Goal: Information Seeking & Learning: Learn about a topic

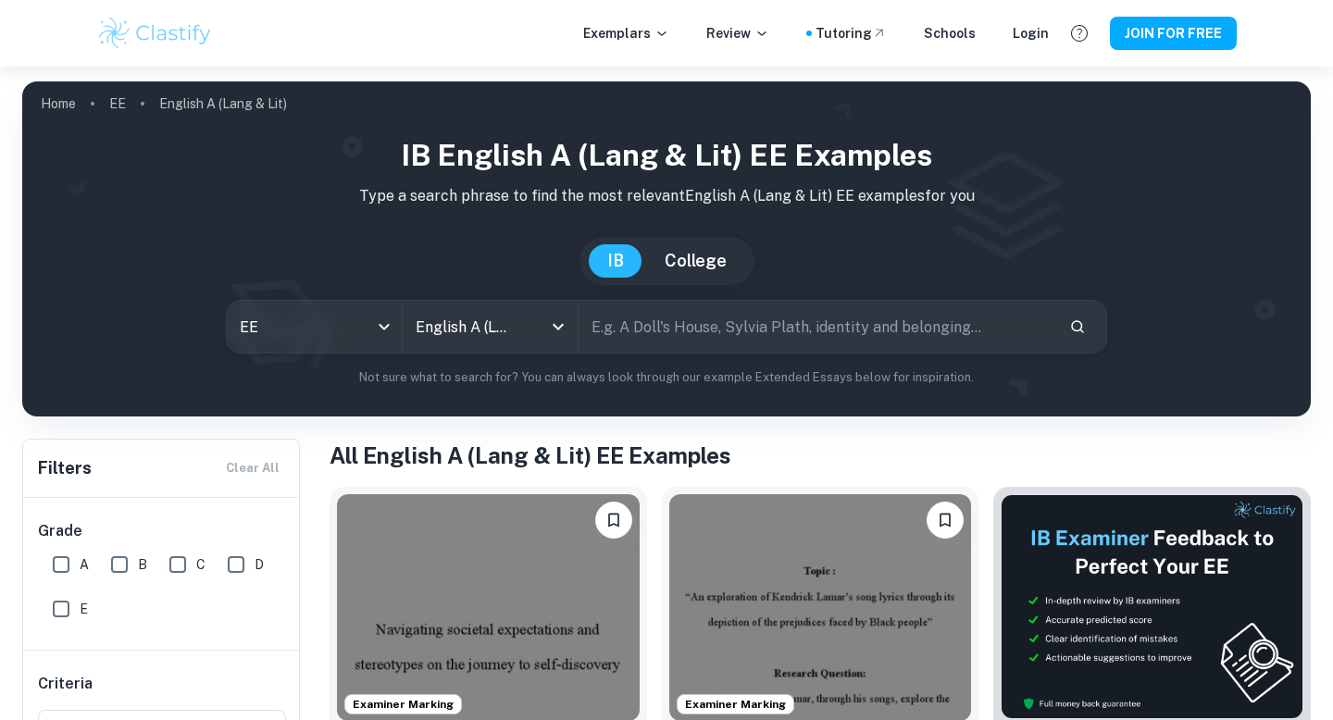
click at [681, 330] on input "text" at bounding box center [816, 327] width 476 height 52
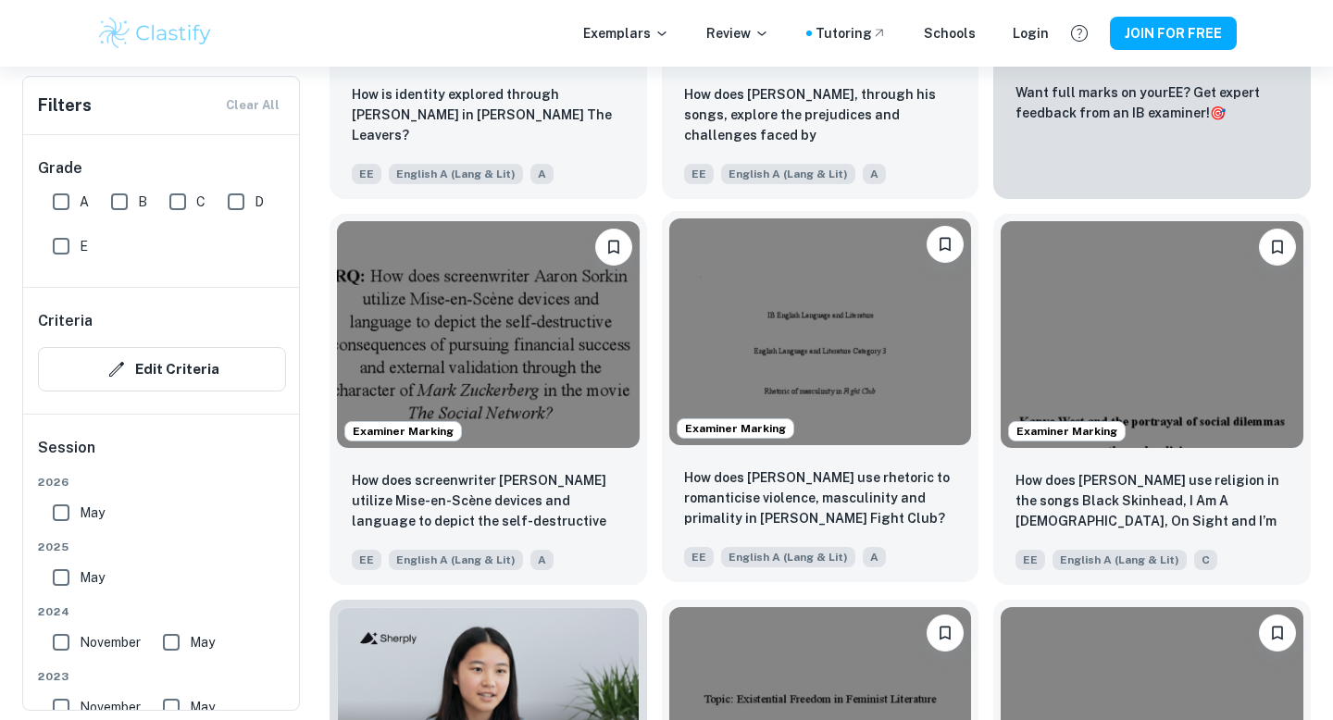
scroll to position [678, 0]
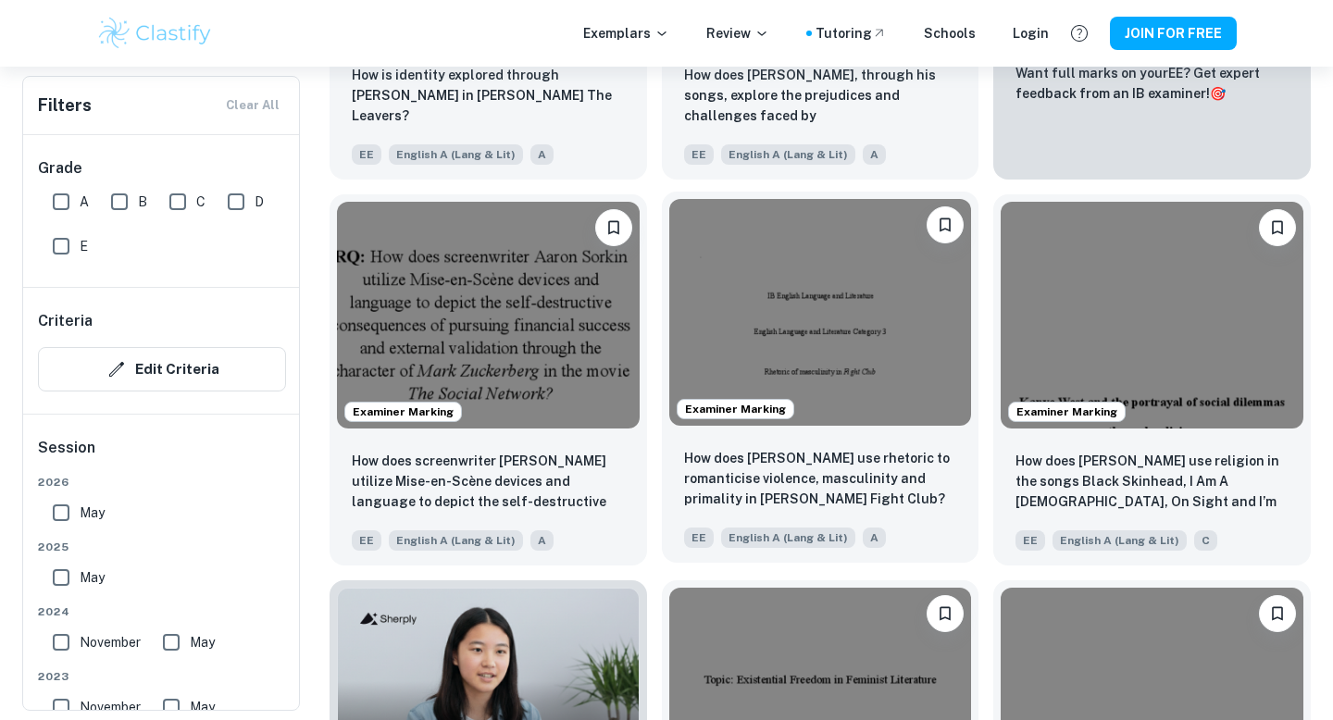
click at [829, 342] on img at bounding box center [820, 312] width 303 height 227
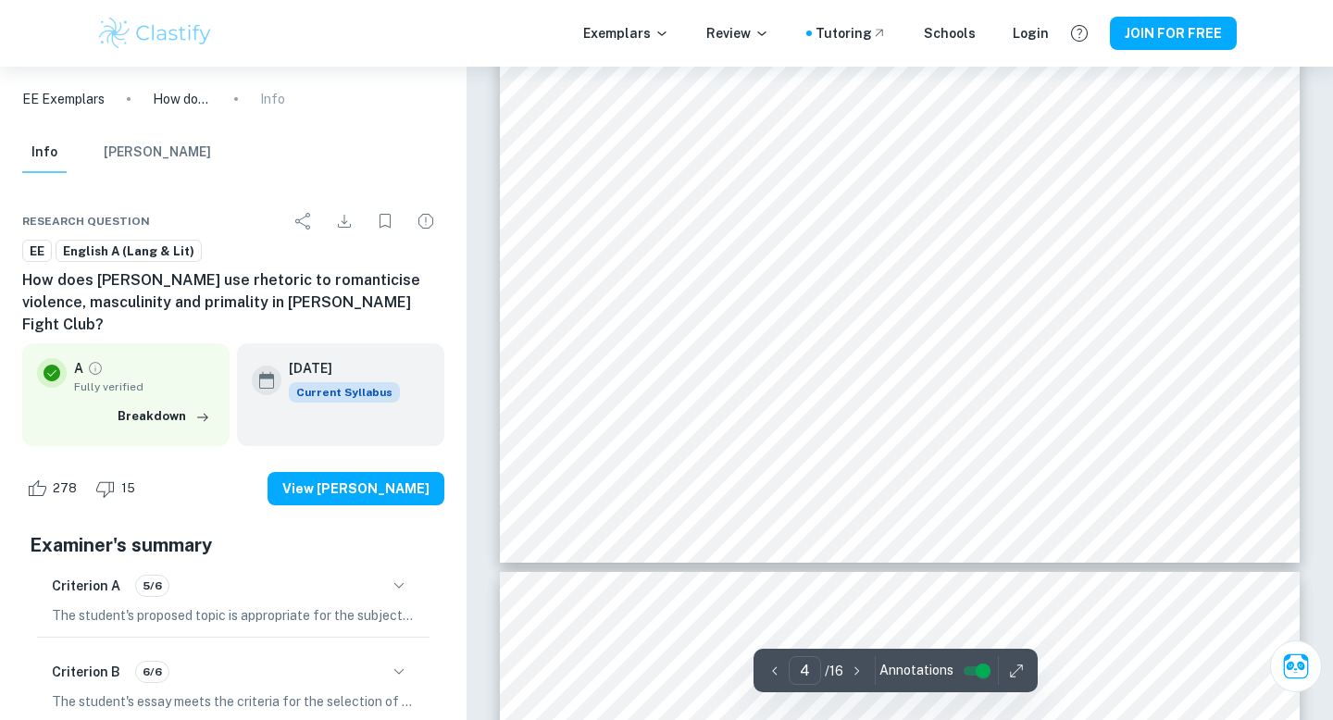
scroll to position [3963, 0]
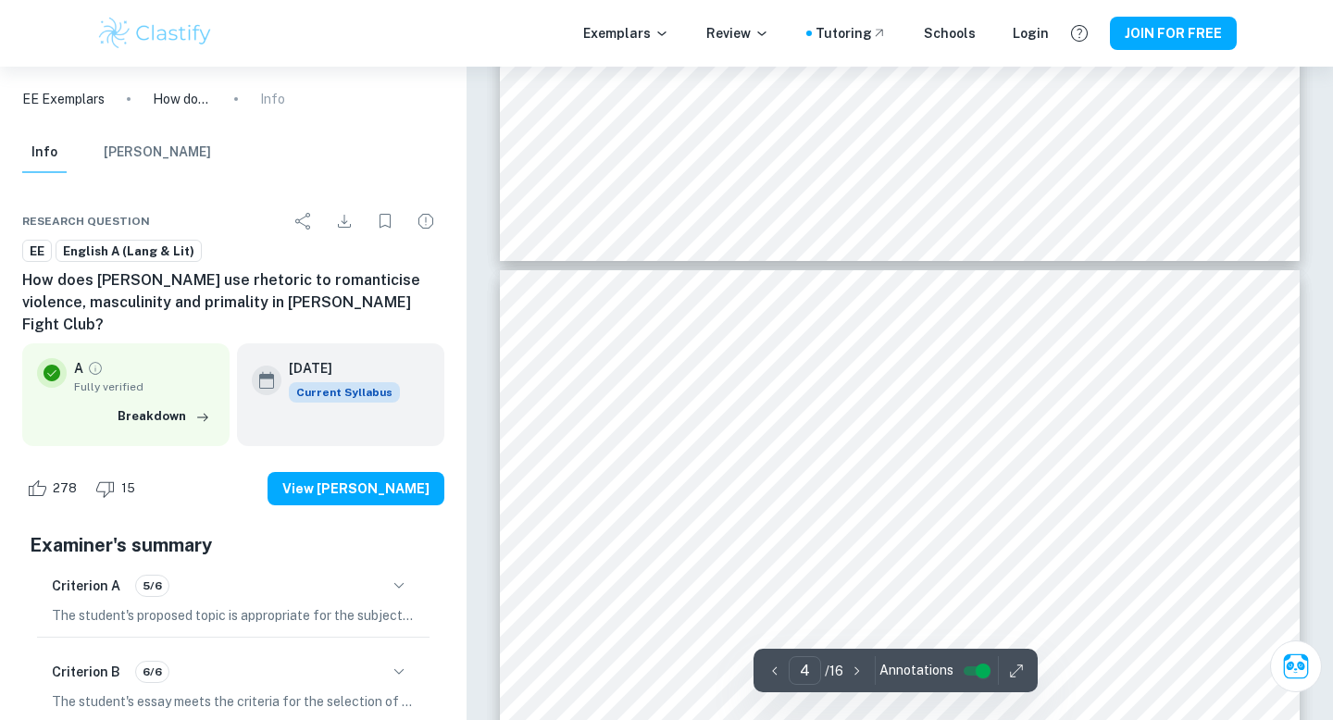
type input "3"
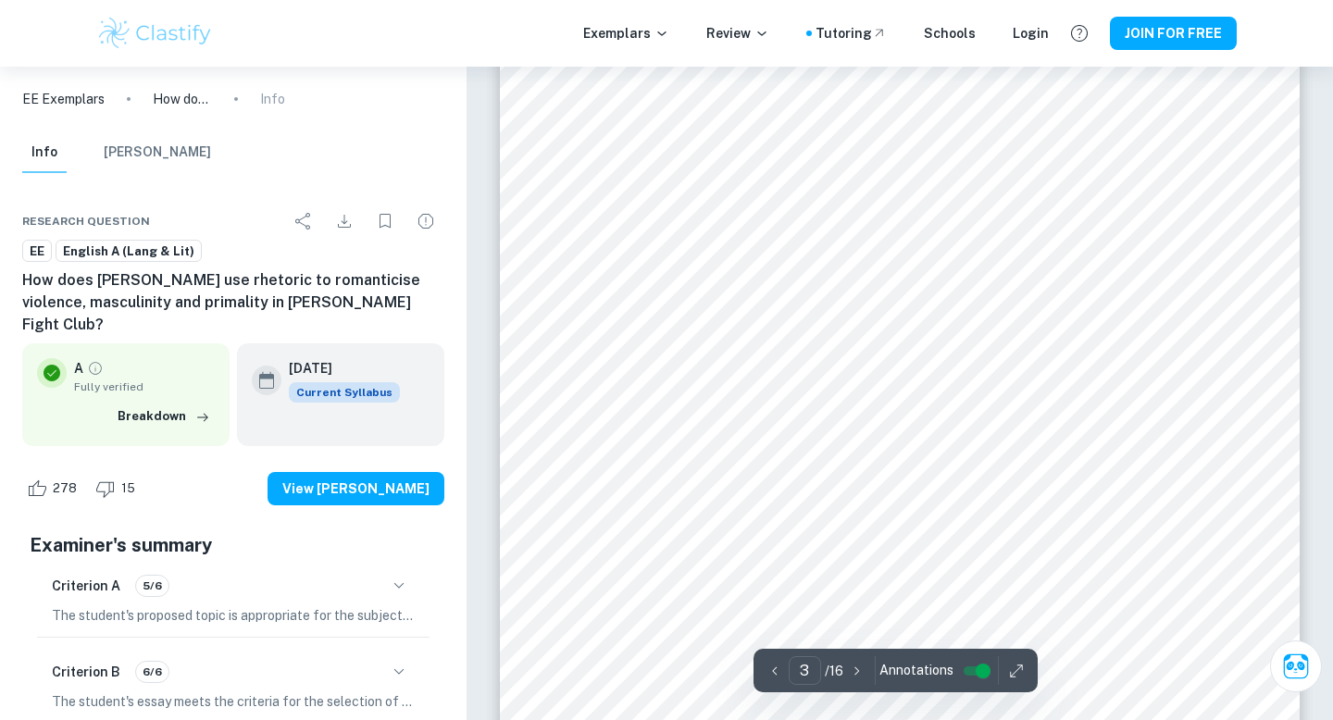
scroll to position [2367, 0]
click at [1145, 33] on button "JOIN FOR FREE" at bounding box center [1173, 33] width 127 height 33
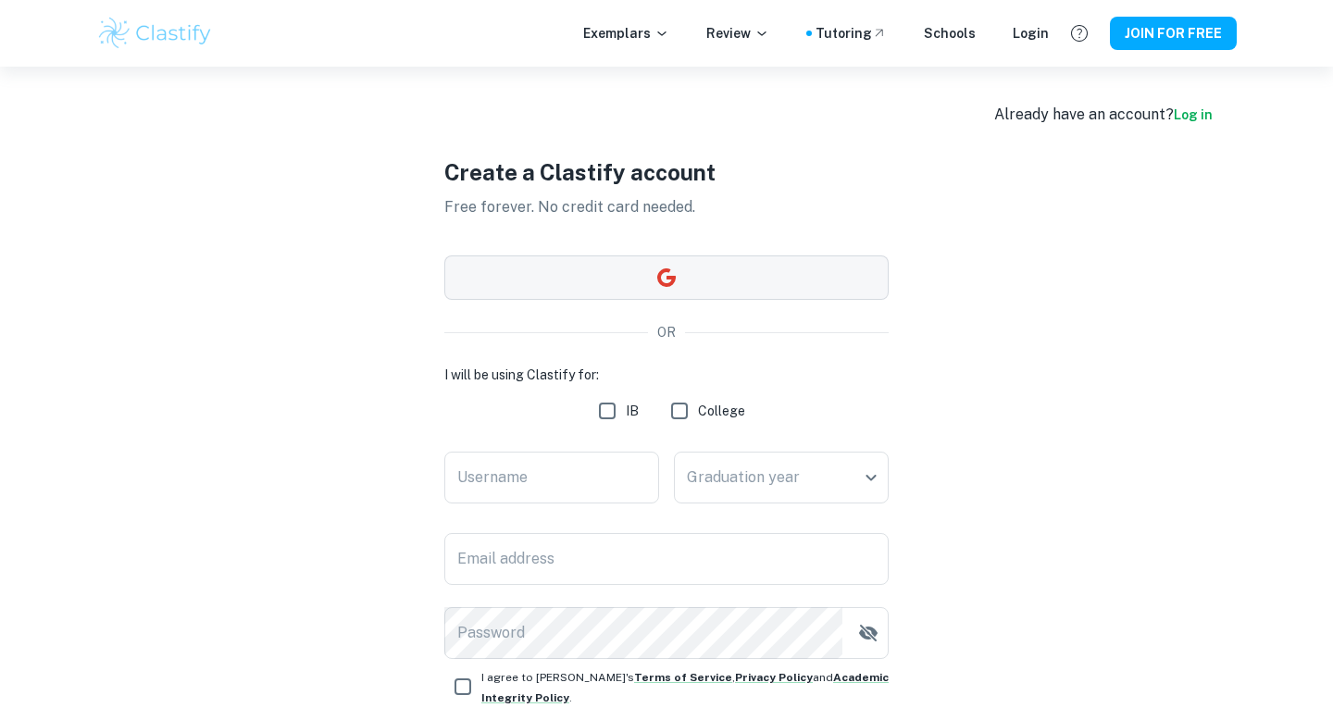
click at [626, 287] on button "button" at bounding box center [666, 277] width 444 height 44
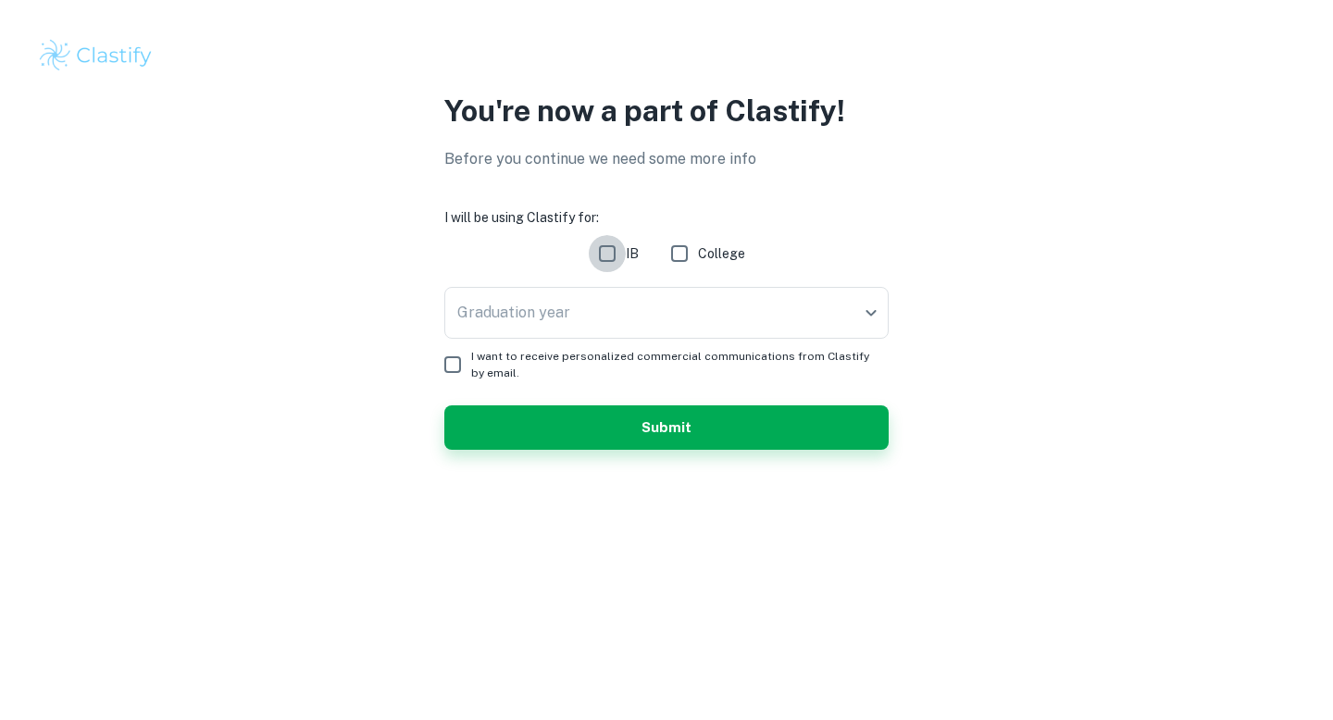
click at [621, 253] on input "IB" at bounding box center [607, 253] width 37 height 37
checkbox input "true"
click at [588, 310] on body "We value your privacy We use cookies to enhance your browsing experience, serve…" at bounding box center [666, 360] width 1333 height 720
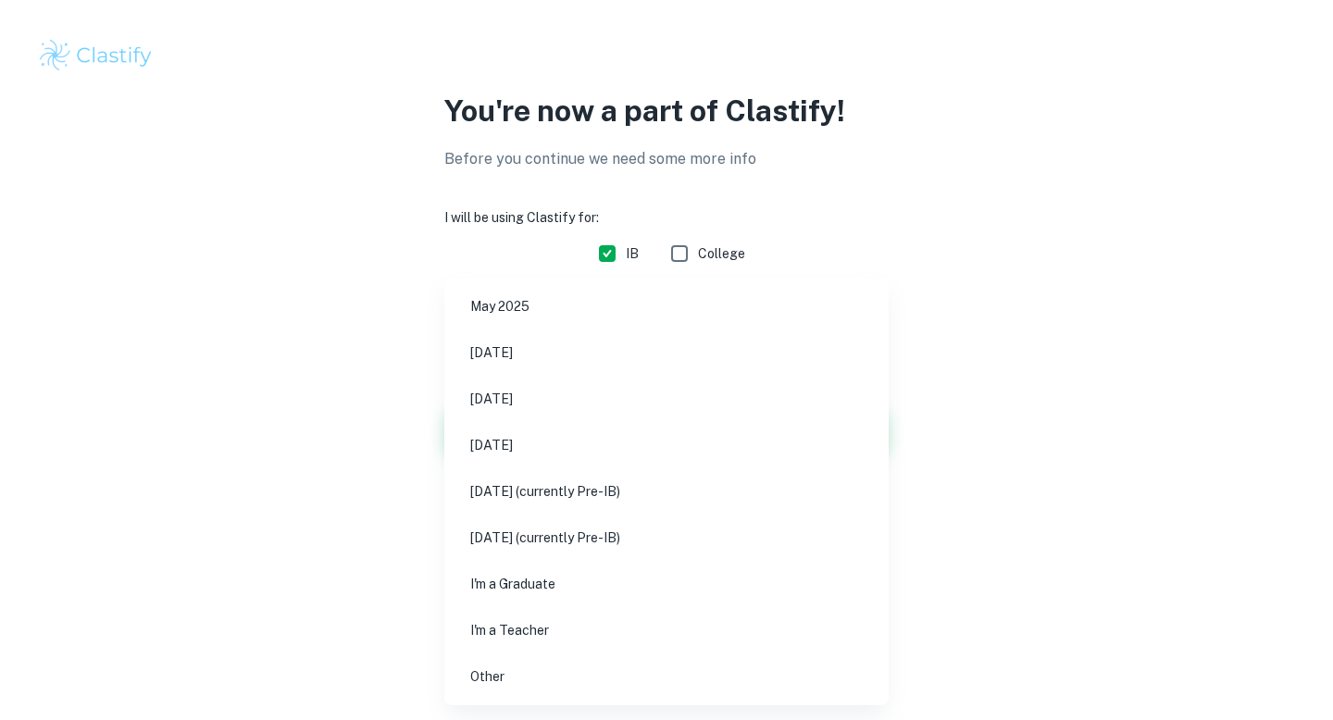
click at [554, 404] on li "May 2026" at bounding box center [666, 399] width 429 height 43
type input "M26"
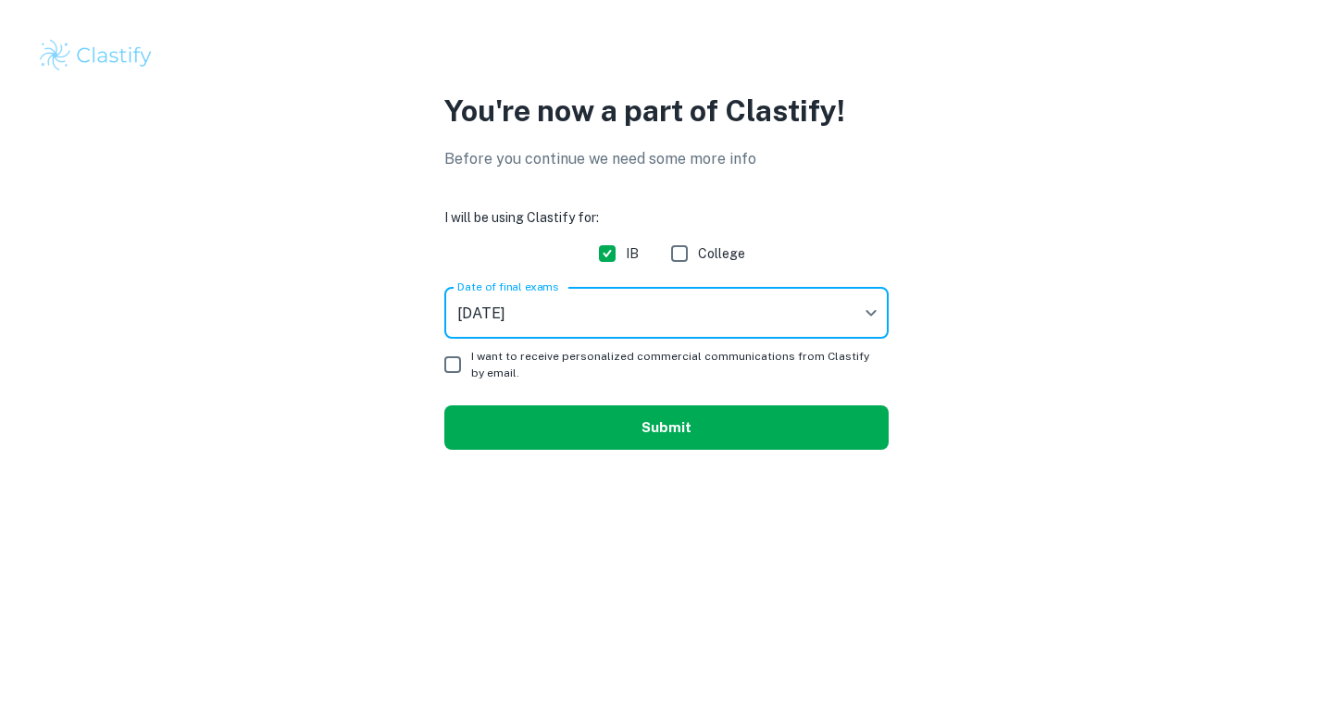
click at [523, 418] on button "Submit" at bounding box center [666, 427] width 444 height 44
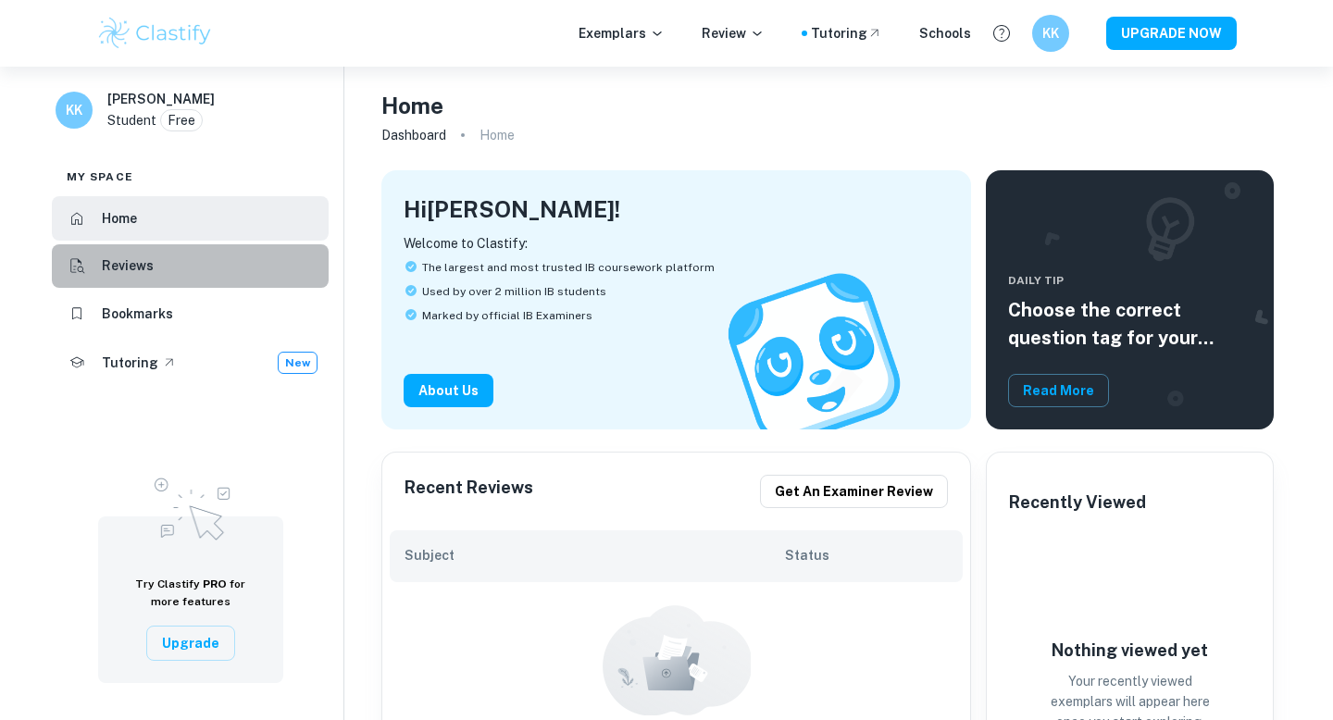
click at [151, 276] on h6 "Reviews" at bounding box center [128, 265] width 52 height 20
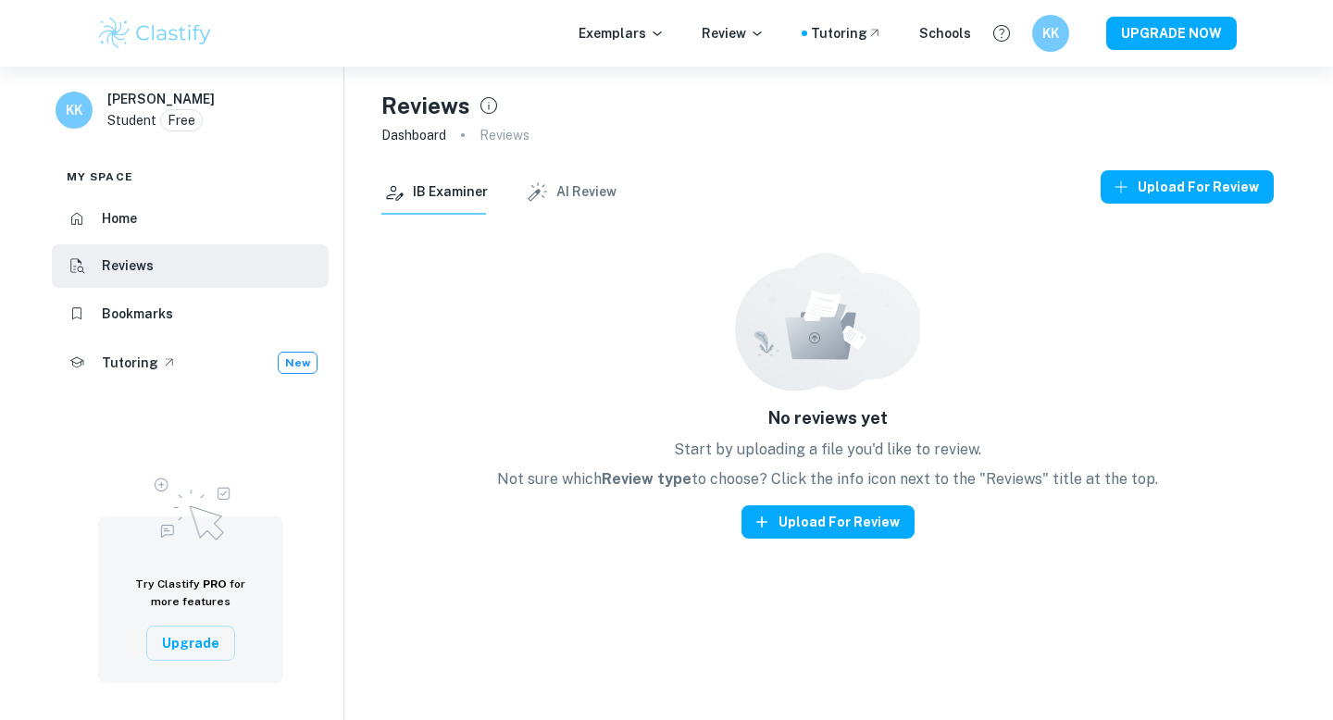
click at [180, 232] on li "Home" at bounding box center [190, 218] width 277 height 44
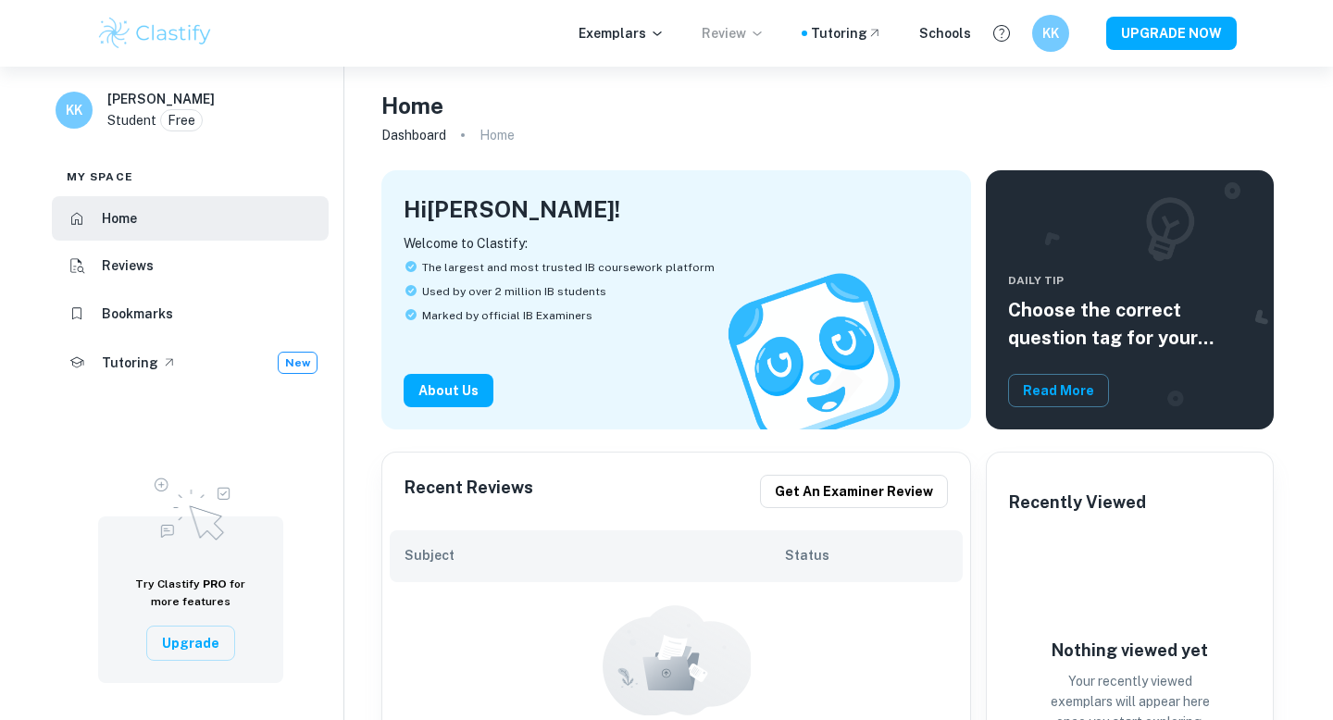
click at [756, 42] on p "Review" at bounding box center [733, 33] width 63 height 20
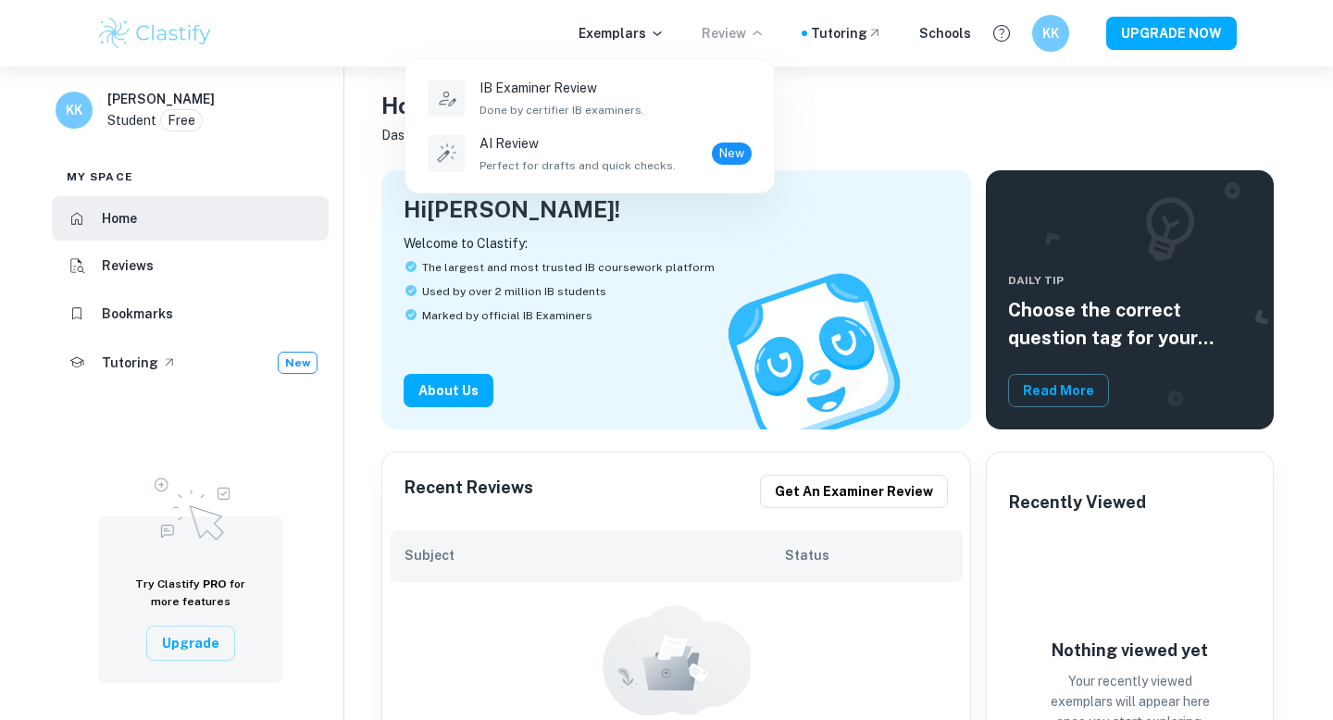
click at [641, 41] on div at bounding box center [666, 360] width 1333 height 720
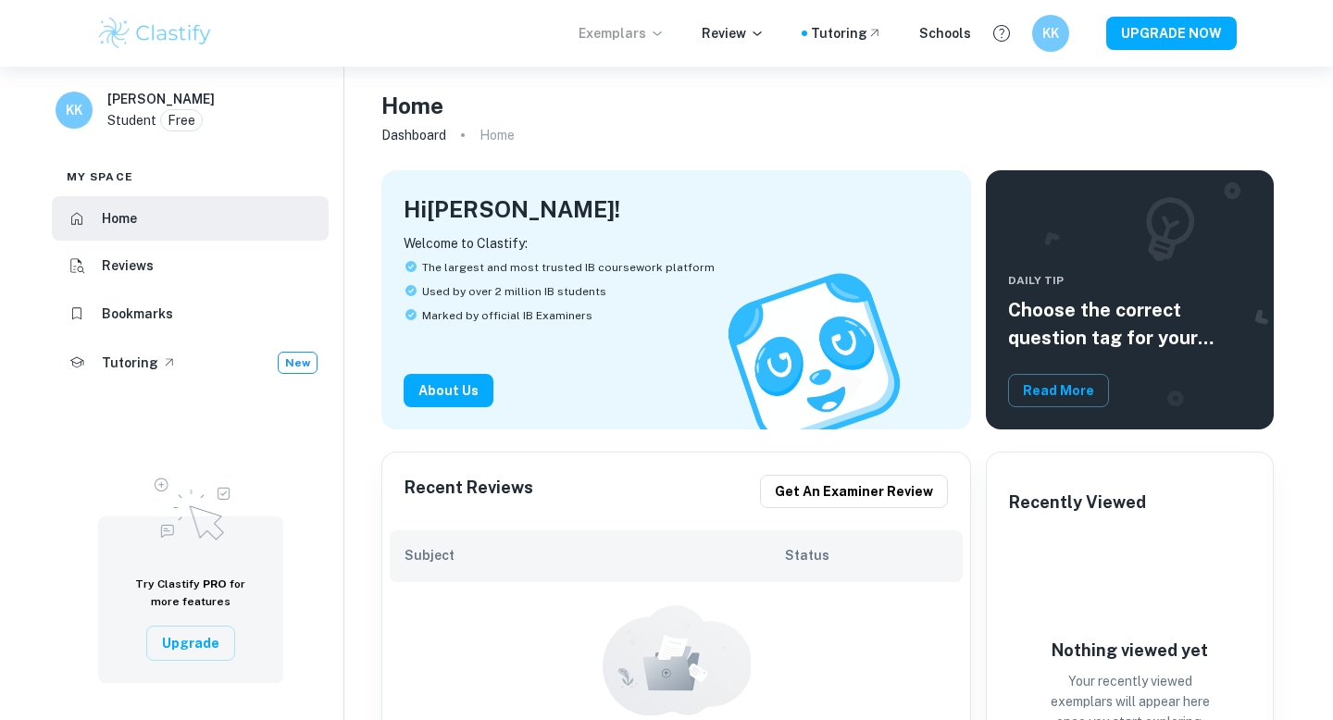
click at [640, 34] on p "Exemplars" at bounding box center [621, 33] width 86 height 20
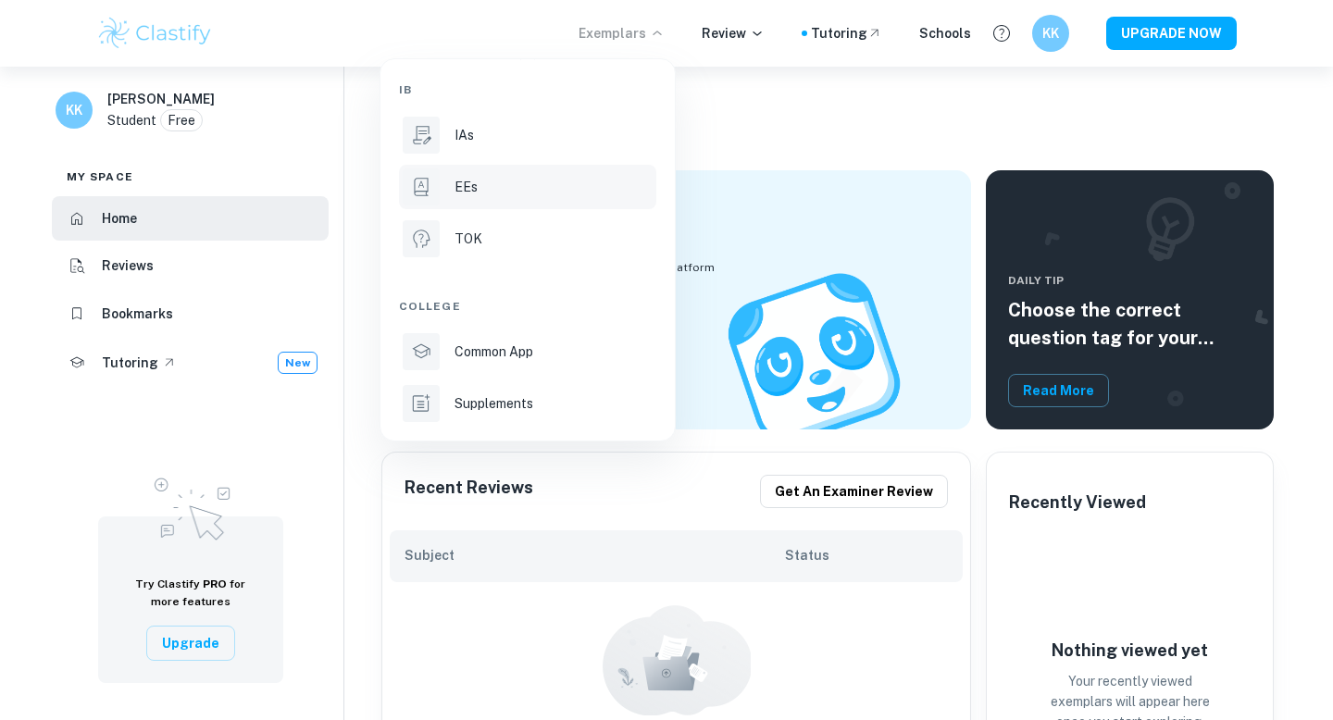
click at [493, 196] on div "EEs" at bounding box center [553, 187] width 198 height 20
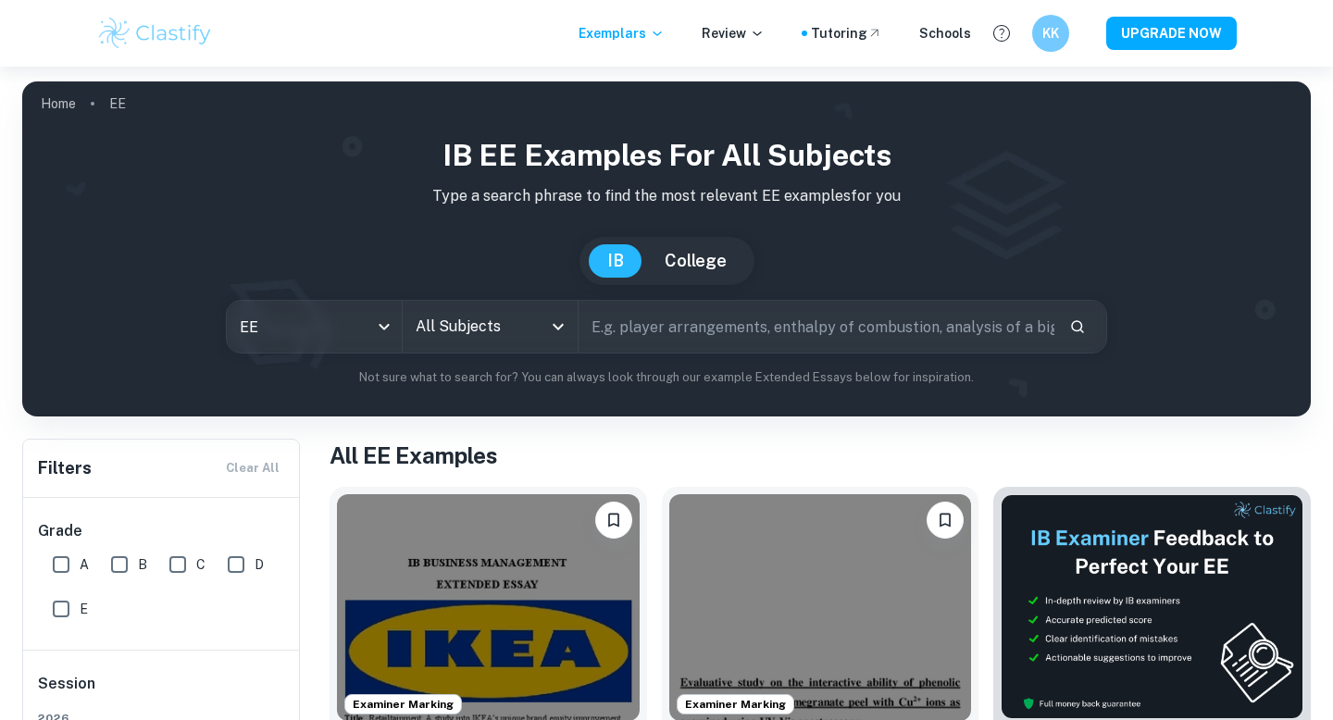
click at [714, 340] on input "text" at bounding box center [816, 327] width 476 height 52
click at [541, 334] on div "All Subjects" at bounding box center [490, 327] width 175 height 52
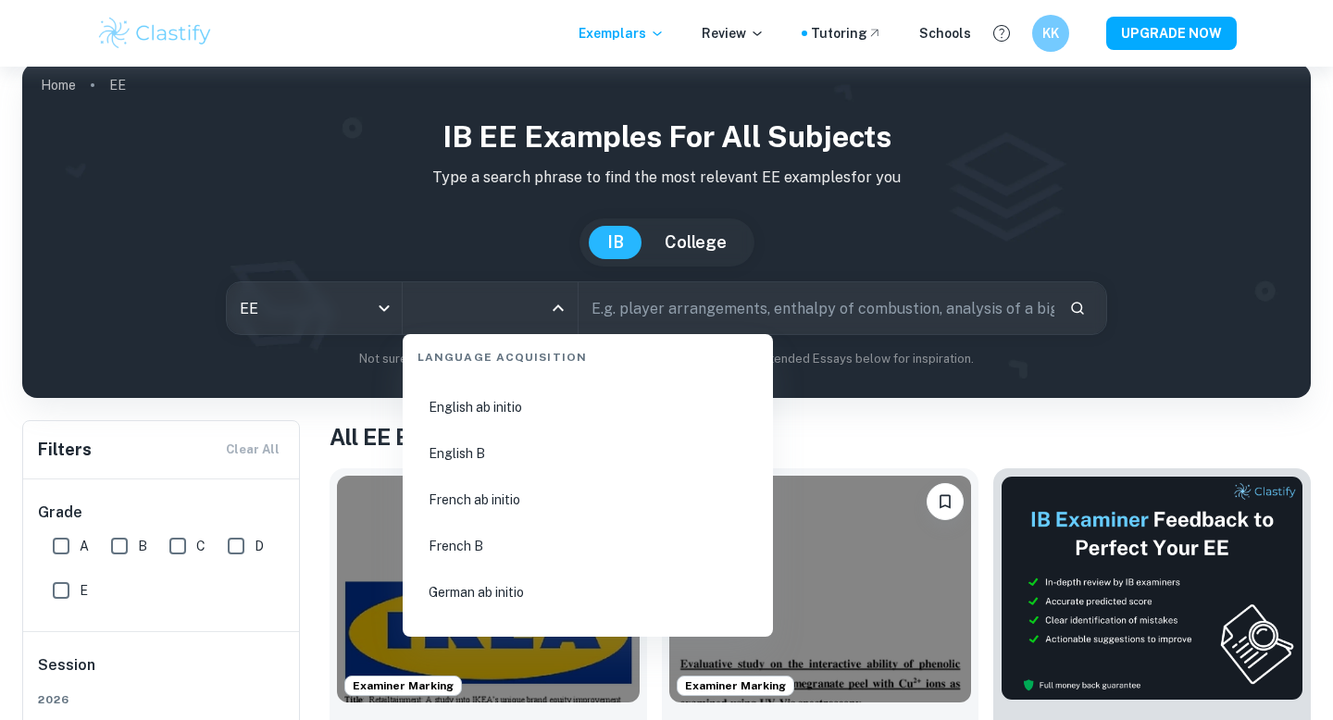
scroll to position [1301, 0]
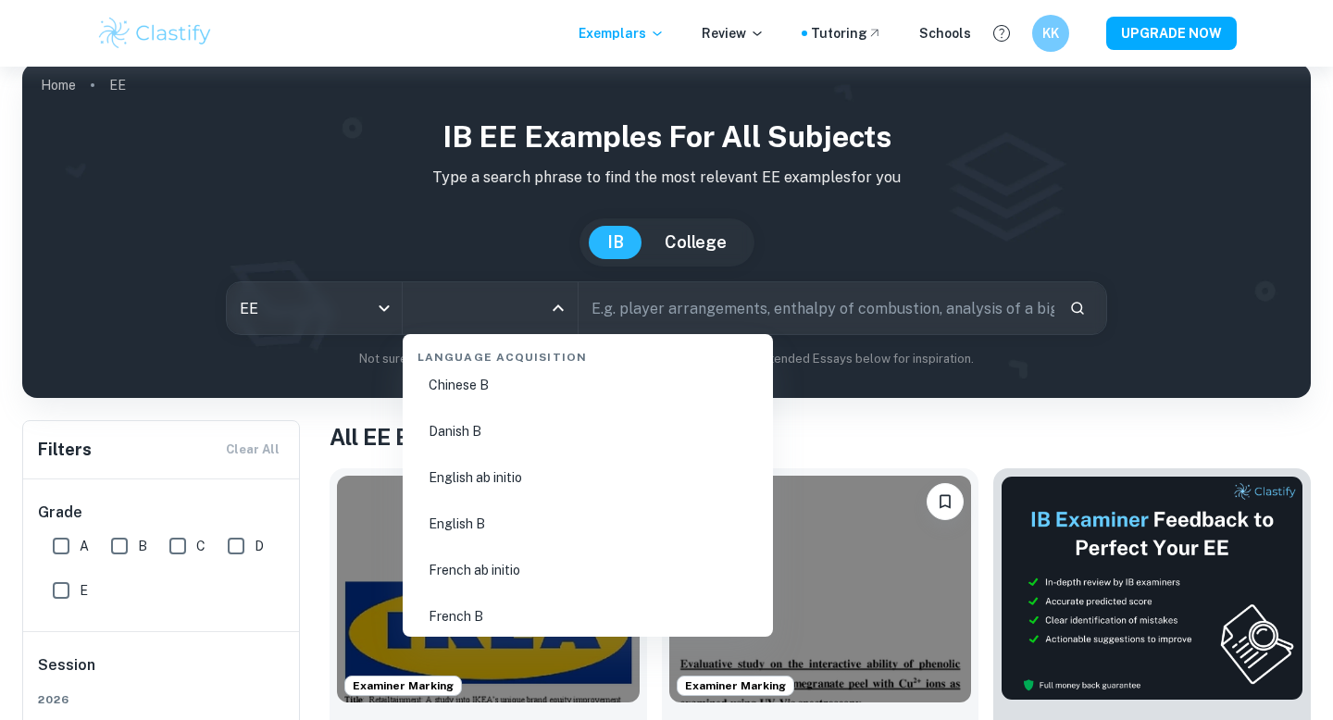
click at [510, 478] on li "English ab initio" at bounding box center [587, 477] width 355 height 43
type input "English ab initio"
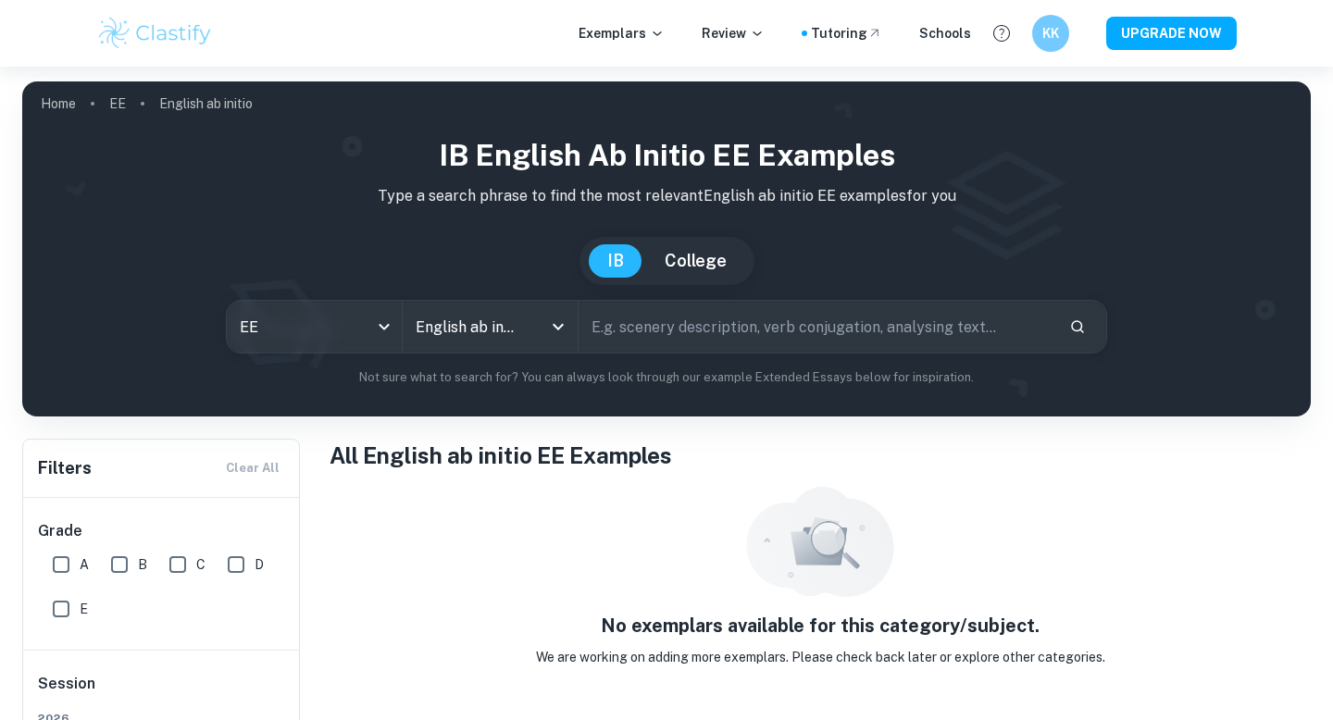
scroll to position [168, 0]
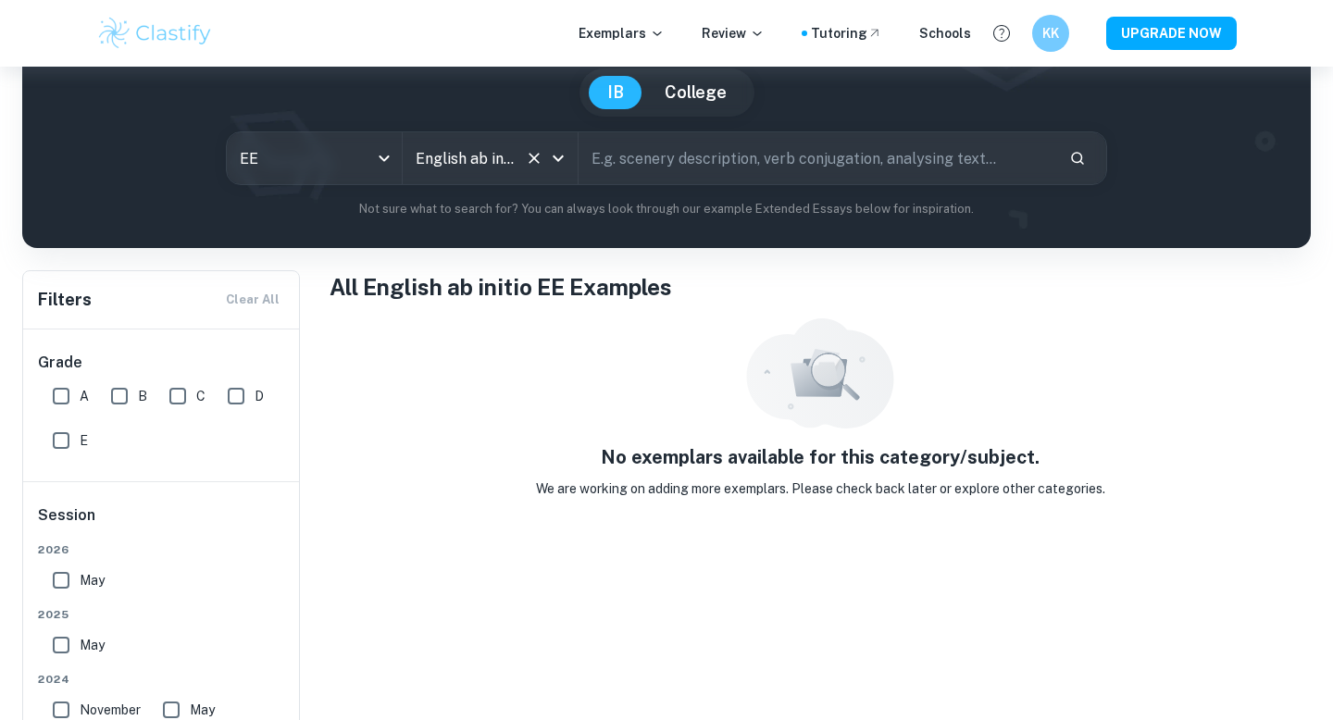
click at [501, 168] on input "English ab initio" at bounding box center [464, 158] width 106 height 35
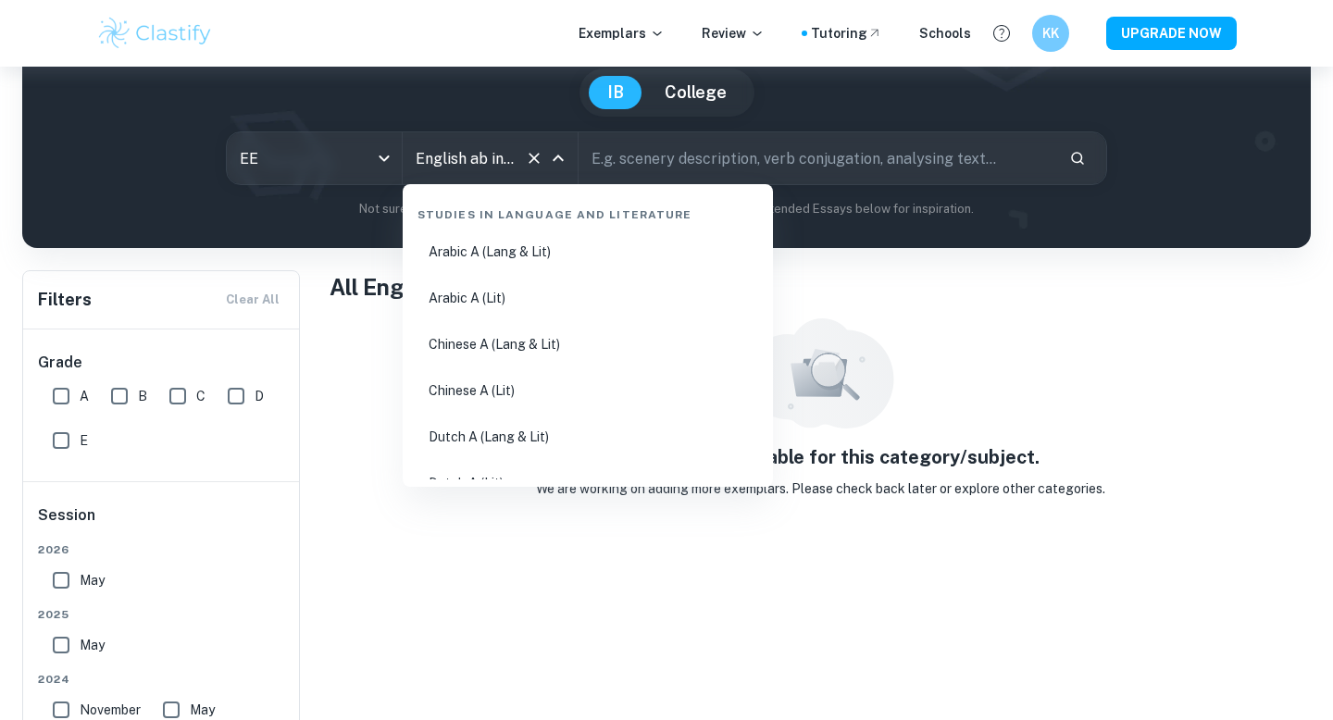
scroll to position [1171, 0]
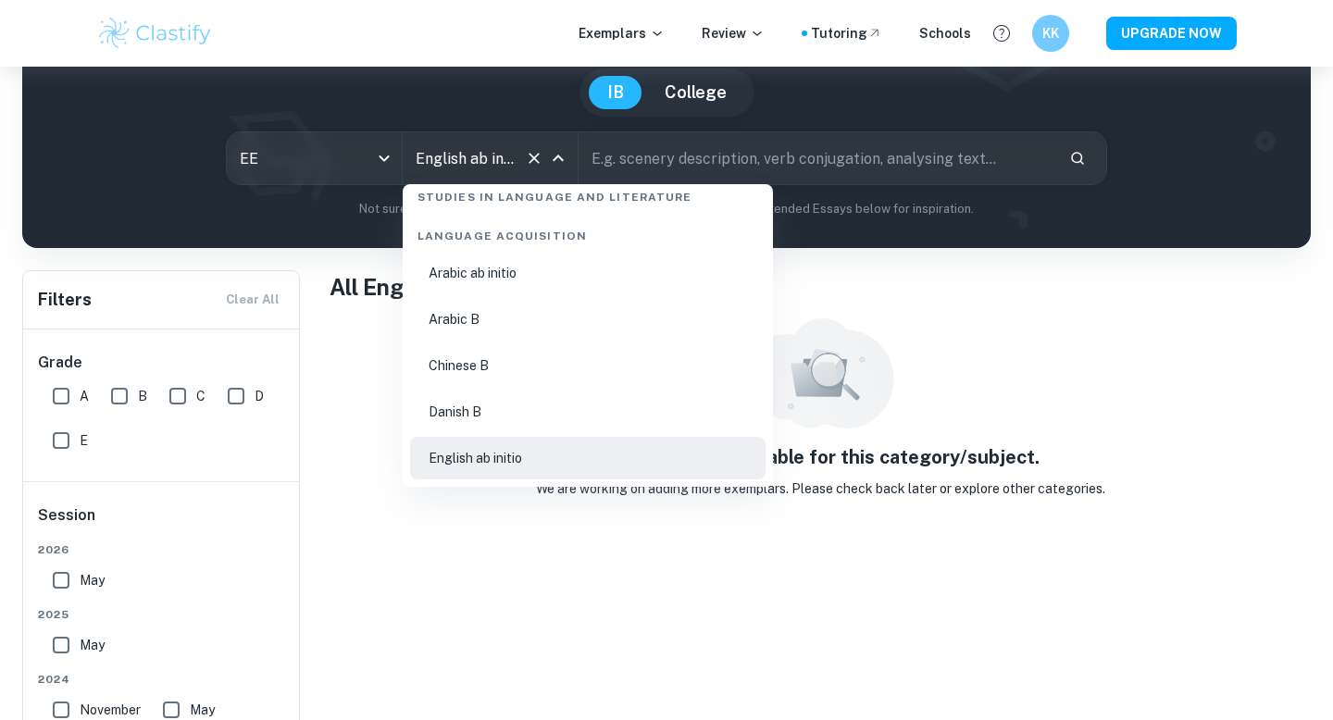
click at [504, 153] on input "English ab initio" at bounding box center [464, 158] width 106 height 35
drag, startPoint x: 483, startPoint y: 158, endPoint x: 540, endPoint y: 158, distance: 56.5
click at [540, 158] on div "English ab initio All Subjects" at bounding box center [490, 158] width 175 height 52
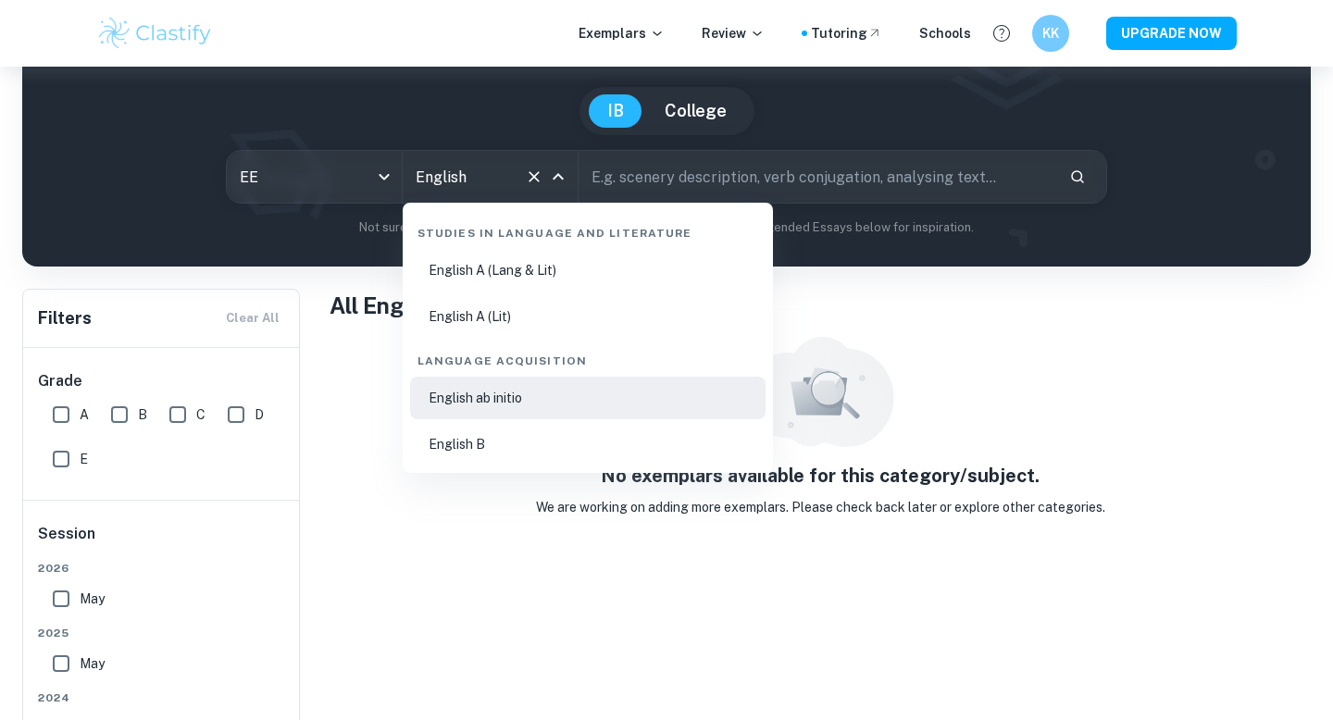
scroll to position [149, 0]
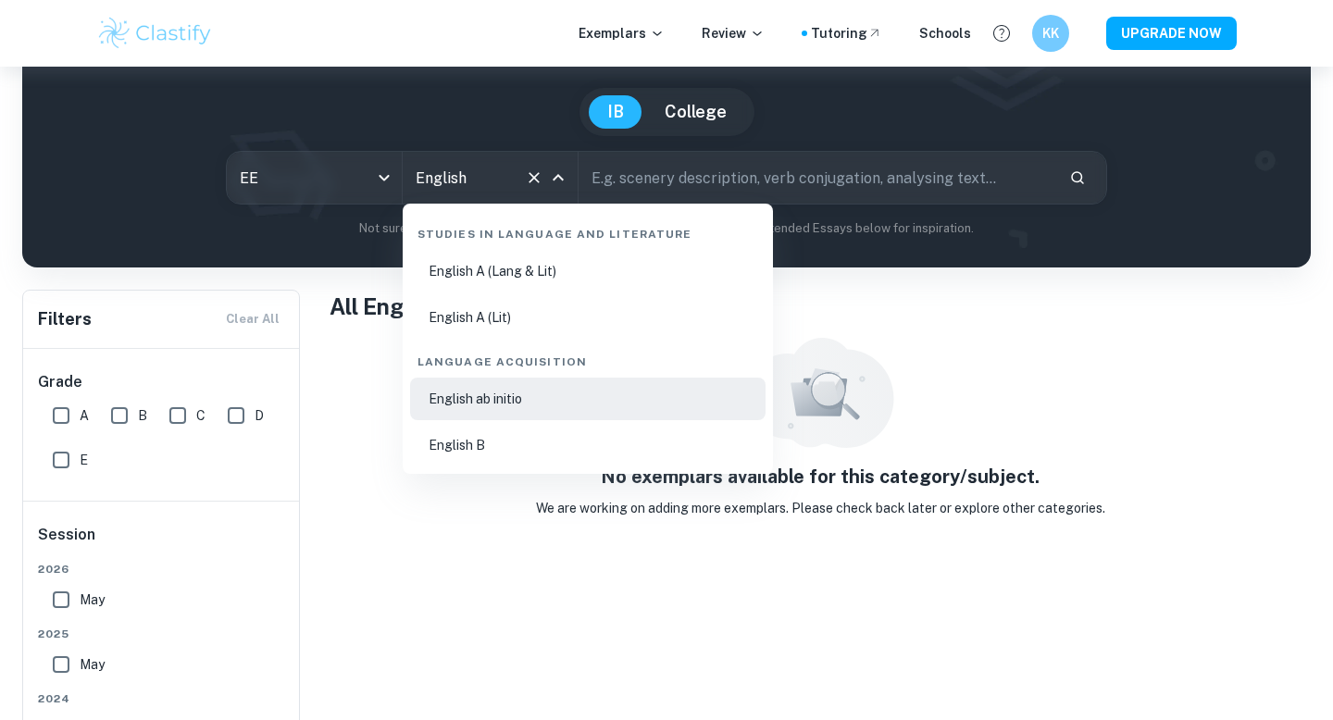
click at [564, 278] on li "English A (Lang & Lit)" at bounding box center [587, 271] width 355 height 43
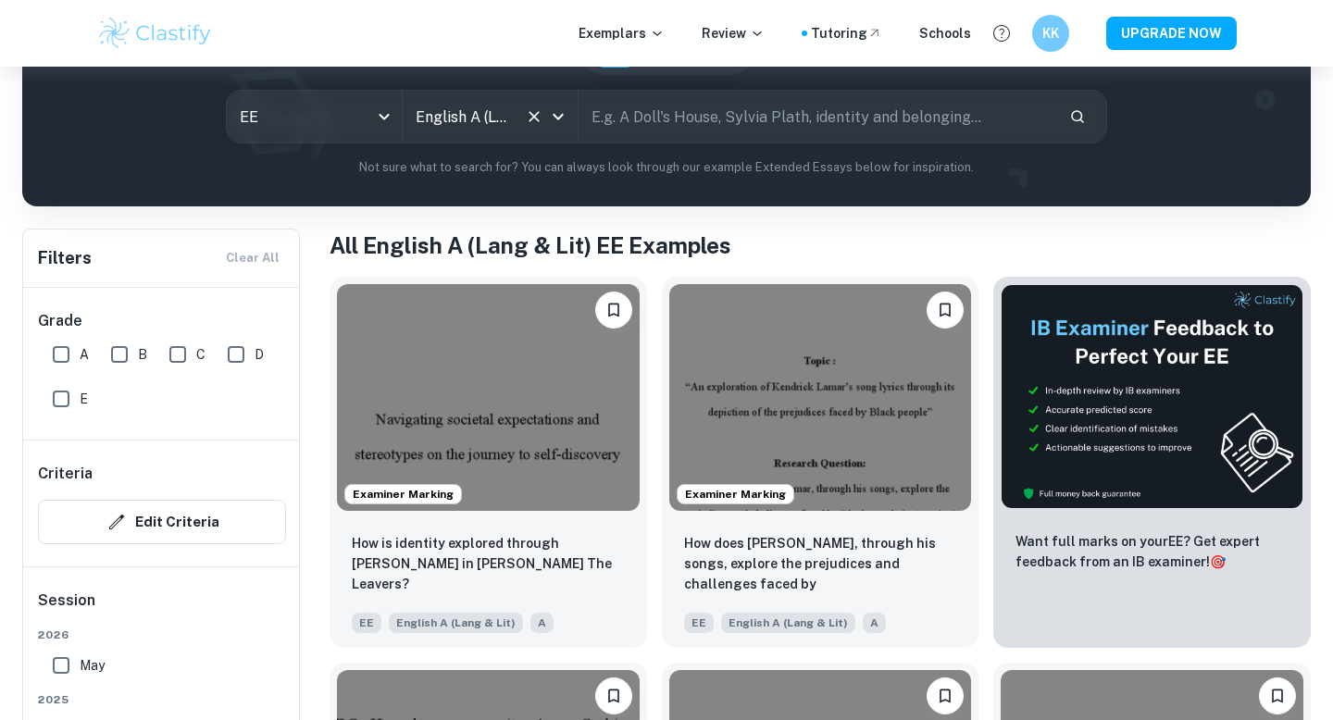
scroll to position [212, 0]
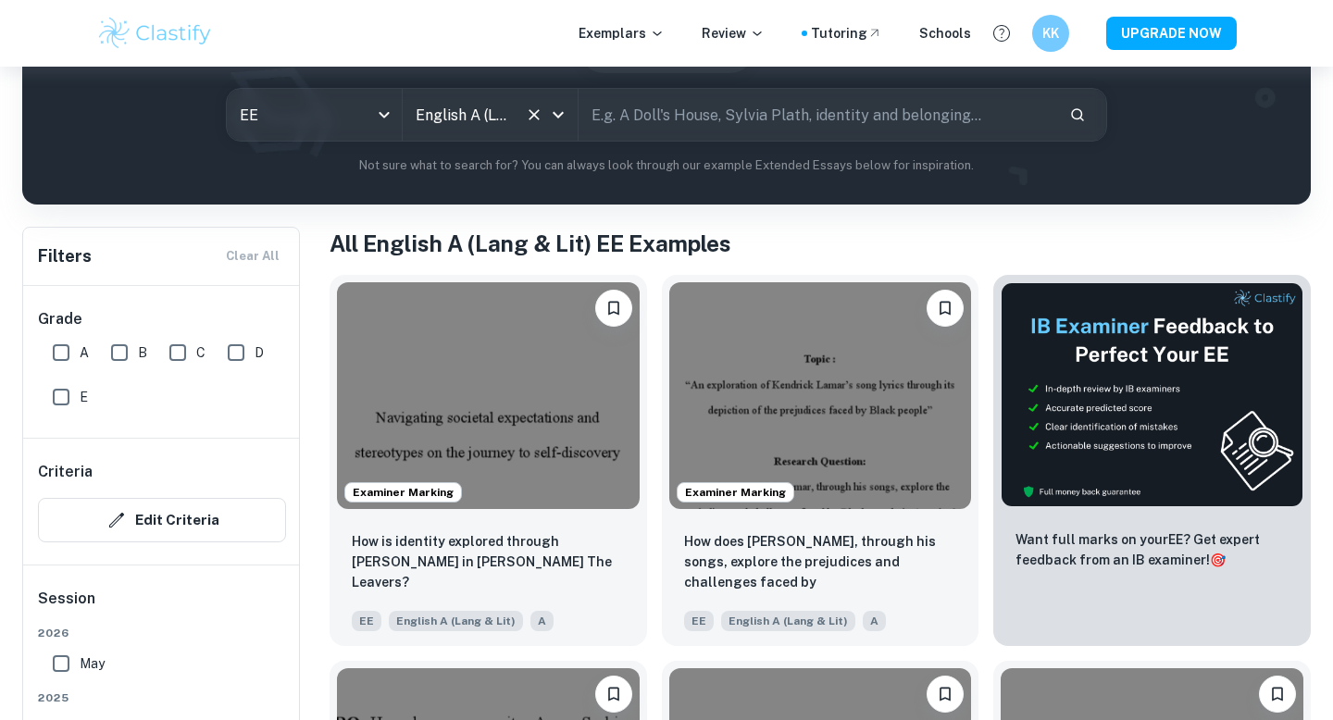
type input "English A (Lang & Lit)"
click at [483, 373] on img at bounding box center [488, 393] width 303 height 227
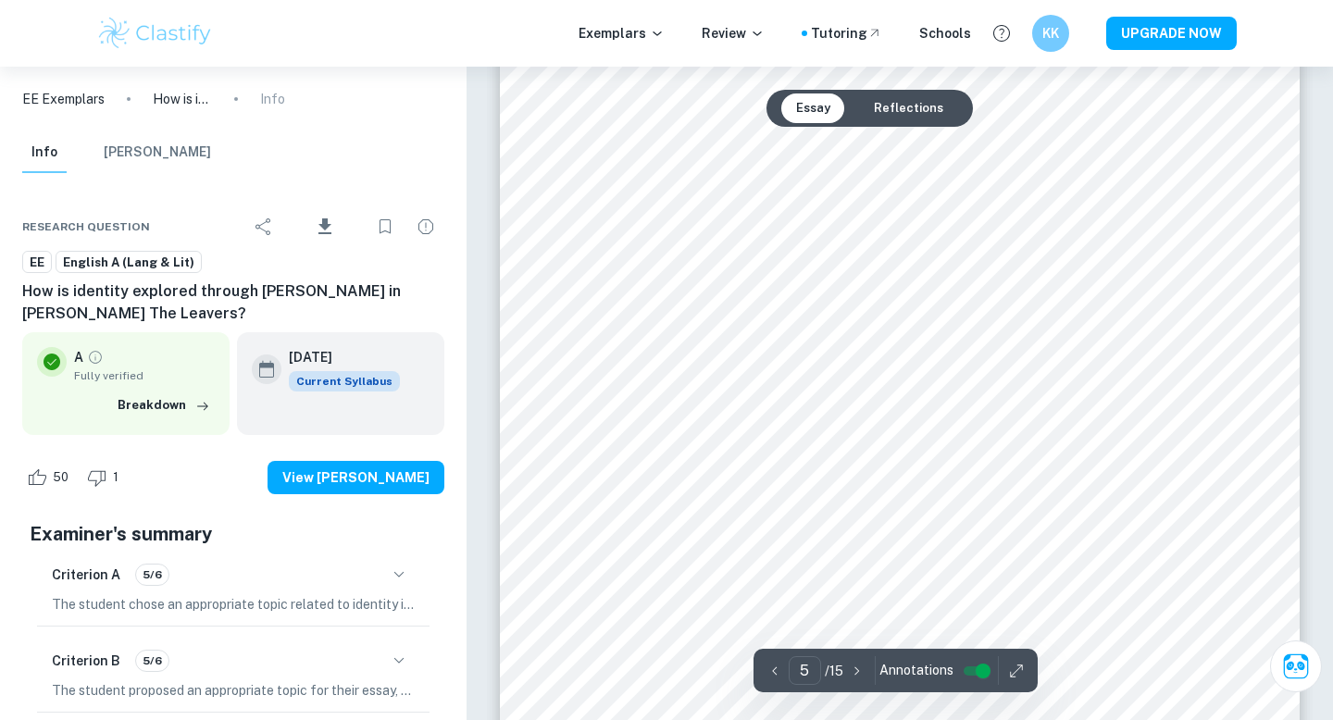
scroll to position [4841, 0]
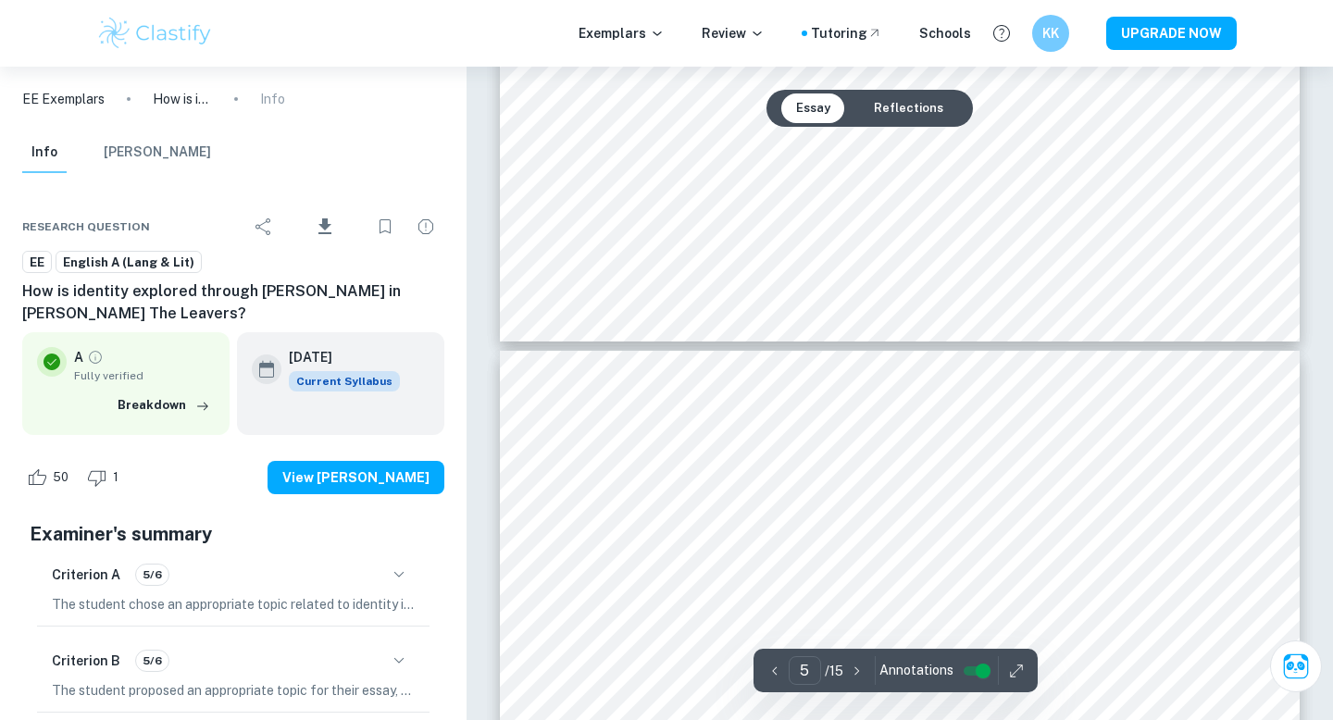
type input "4"
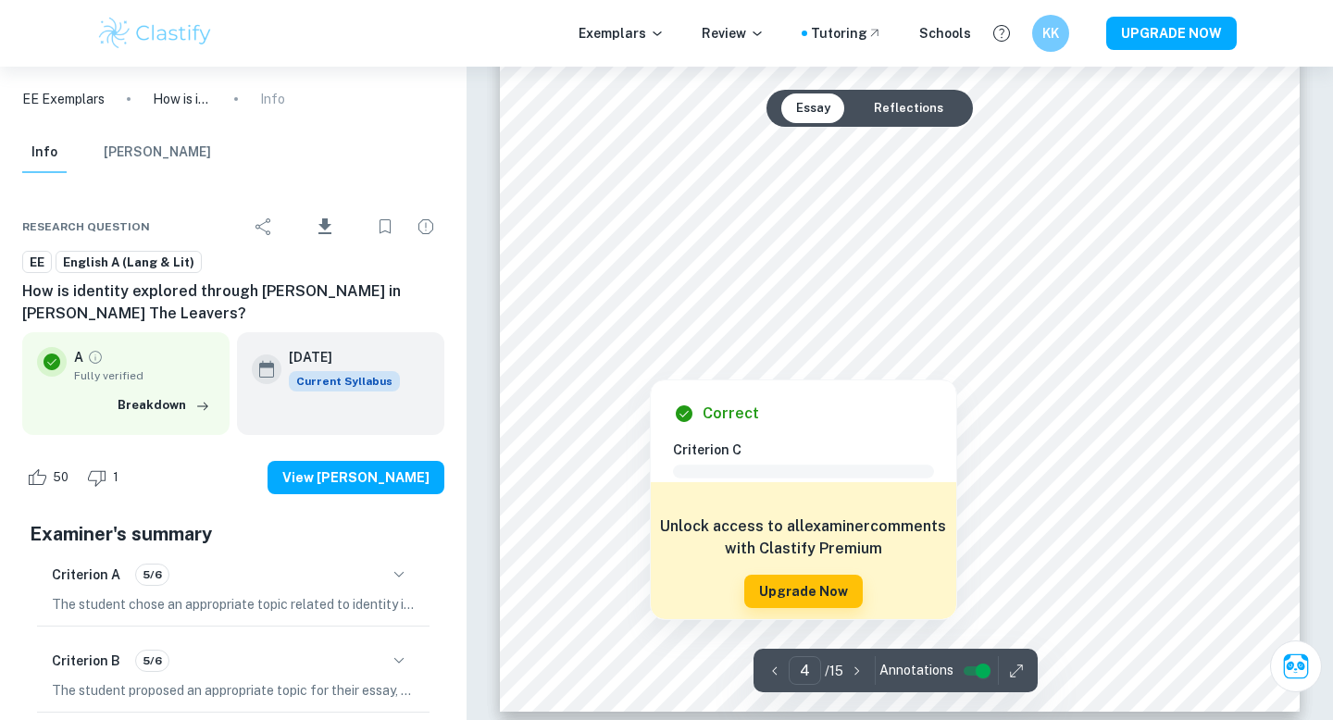
scroll to position [4174, 0]
